Goal: Information Seeking & Learning: Learn about a topic

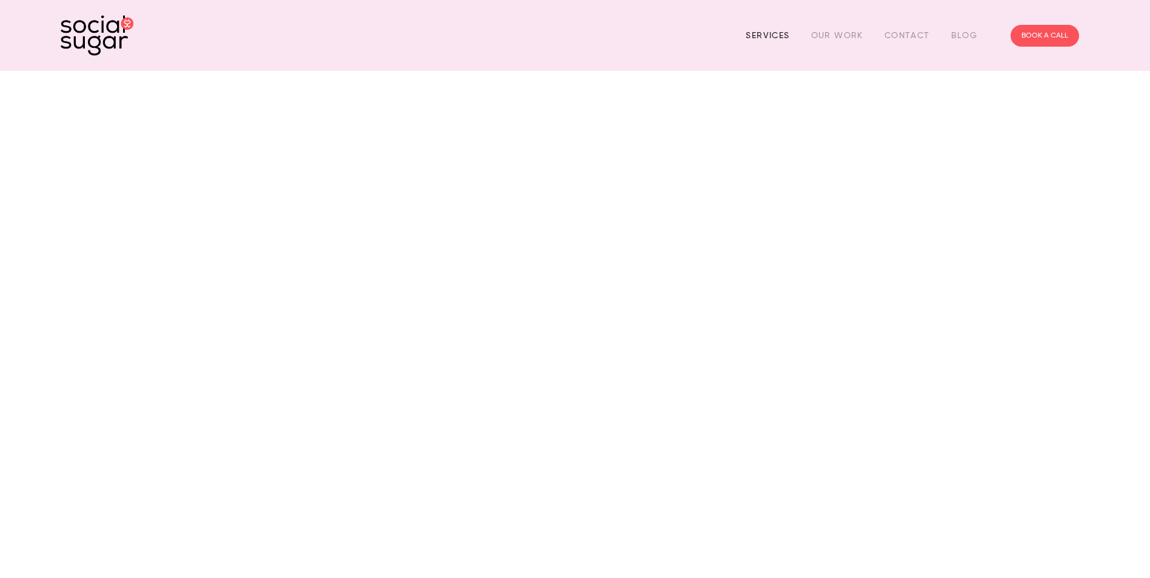
click at [772, 38] on link "Services" at bounding box center [768, 35] width 44 height 19
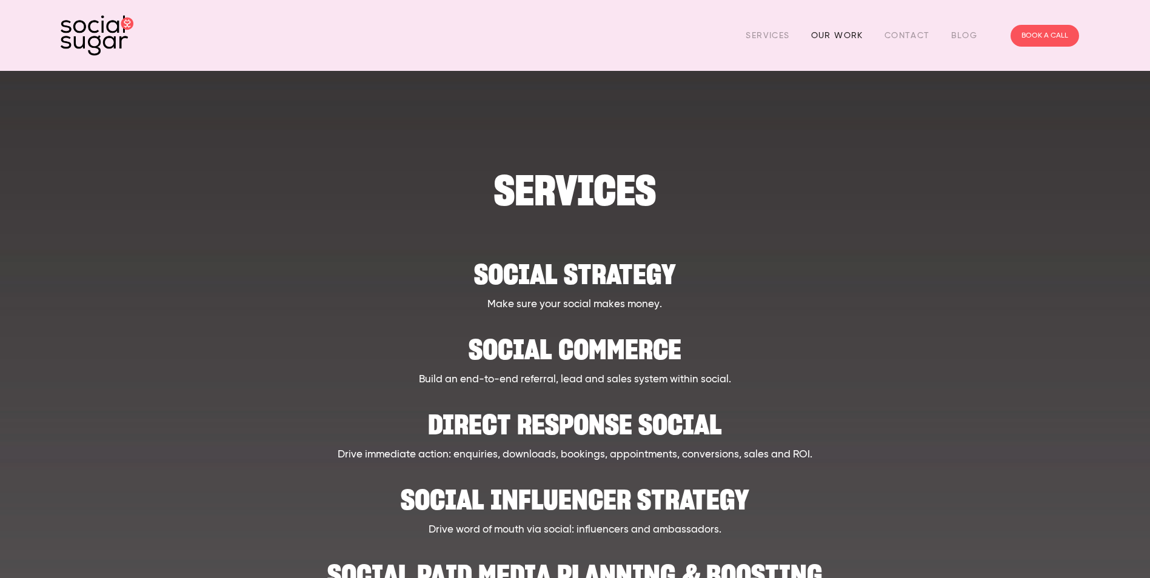
click at [823, 31] on link "Our Work" at bounding box center [837, 35] width 52 height 19
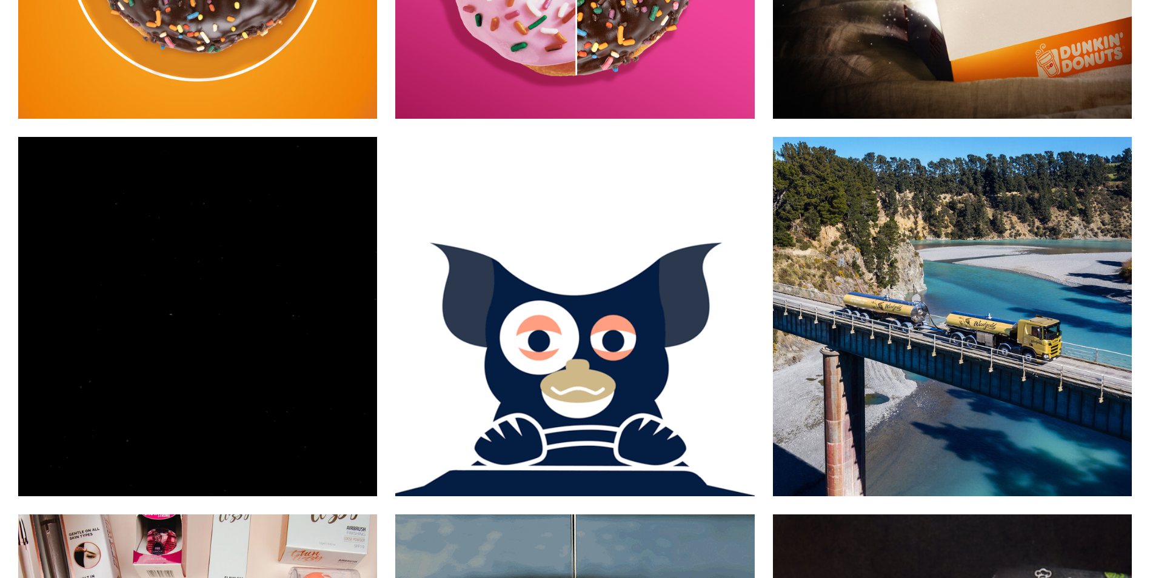
scroll to position [5153, 0]
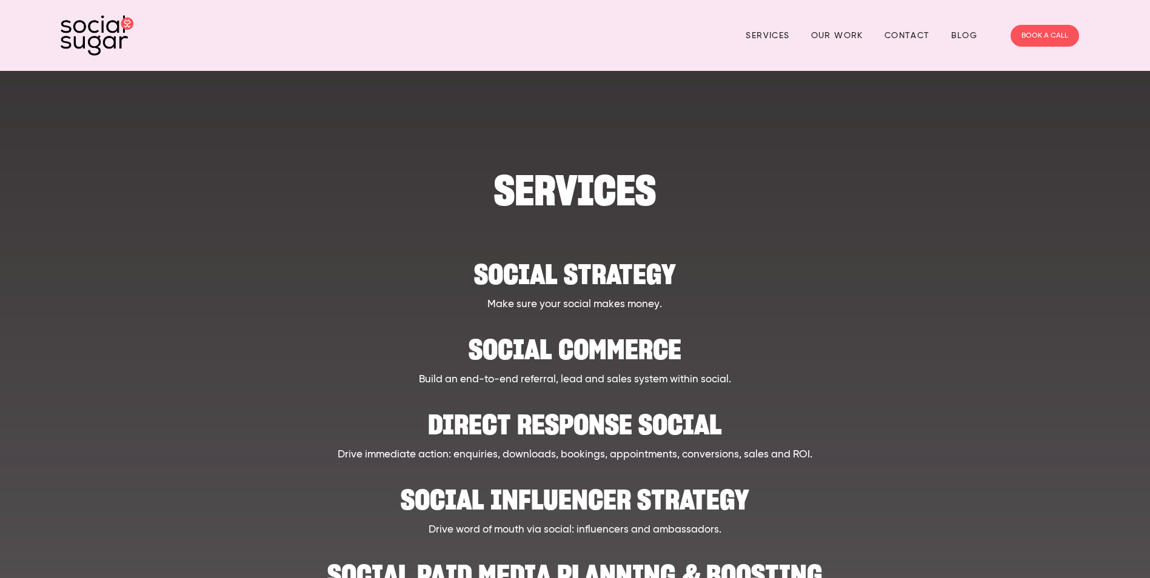
click at [574, 270] on h2 "Social strategy" at bounding box center [574, 268] width 889 height 37
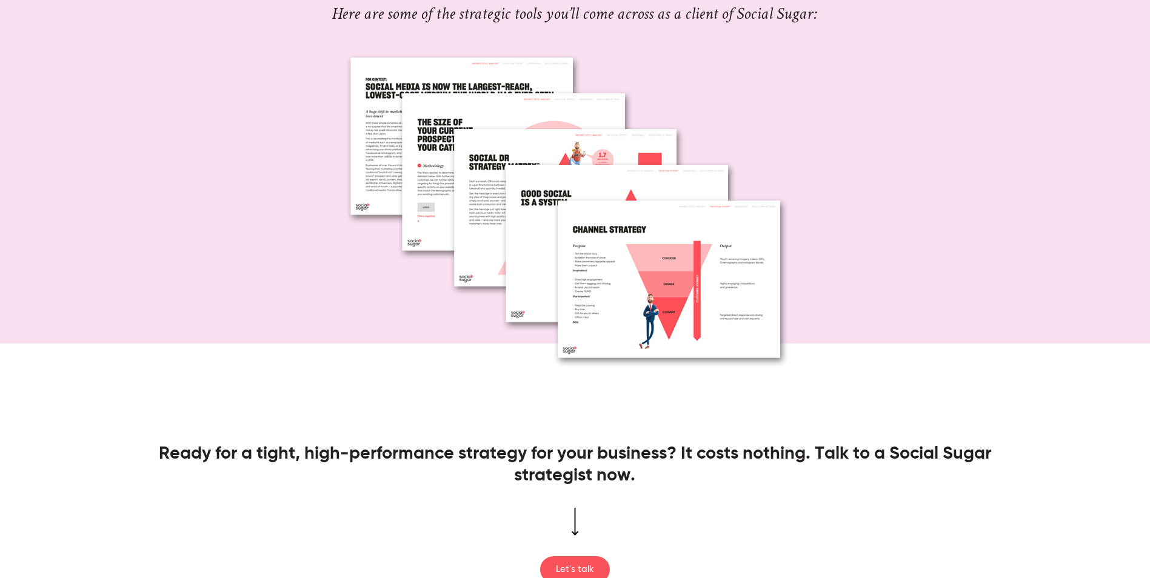
scroll to position [1000, 0]
